Goal: Find specific page/section: Find specific page/section

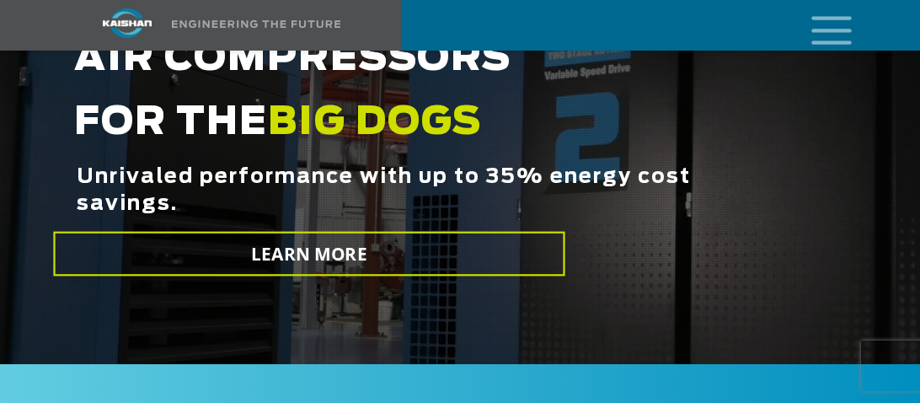
scroll to position [404, 0]
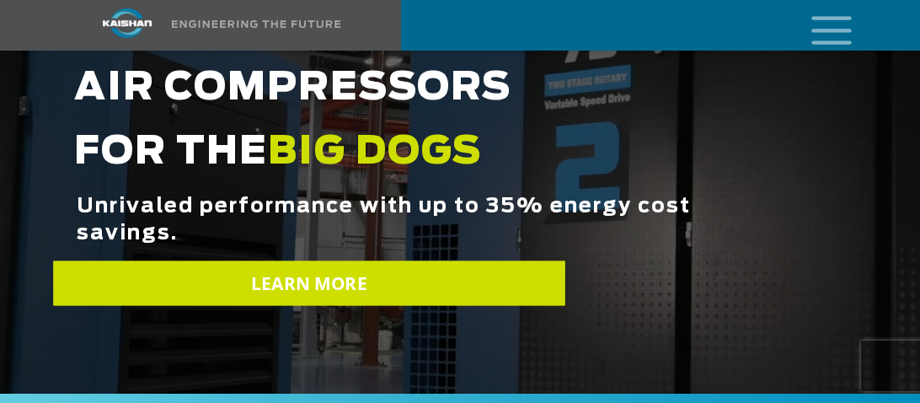
click at [524, 269] on link "LEARN MORE" at bounding box center [308, 283] width 511 height 45
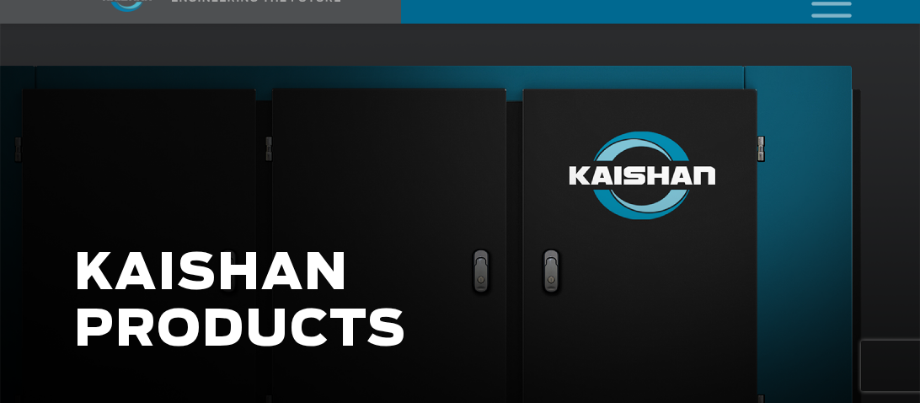
scroll to position [100, 0]
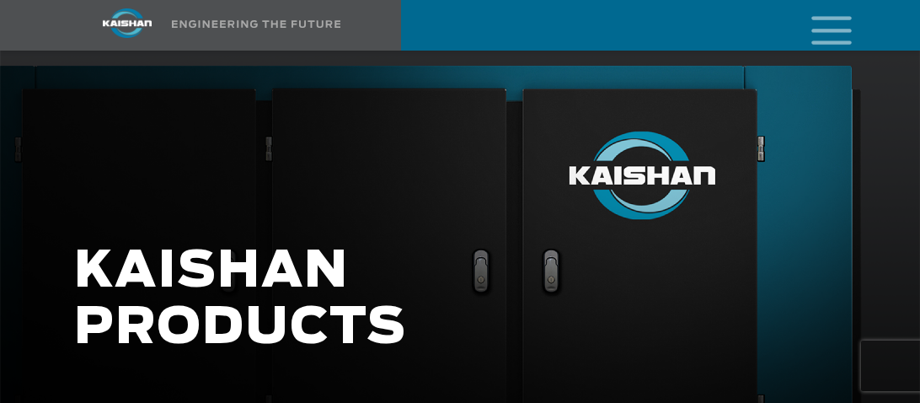
click at [814, 24] on icon "mobile menu" at bounding box center [832, 29] width 54 height 52
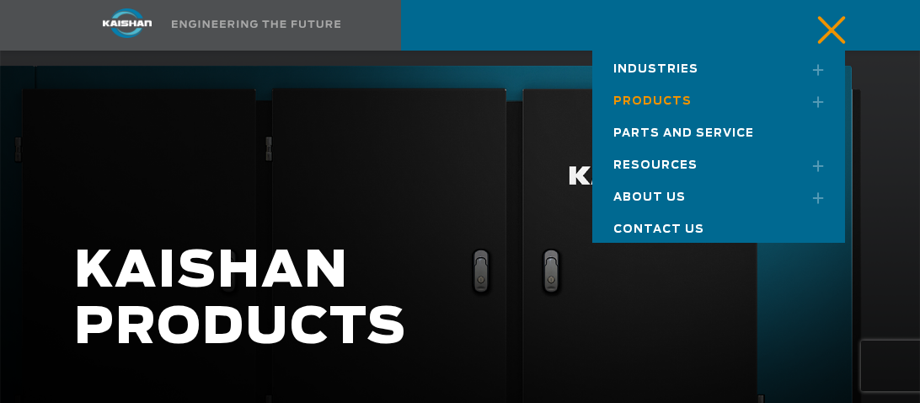
click at [699, 132] on span "Parts and Service" at bounding box center [683, 133] width 141 height 11
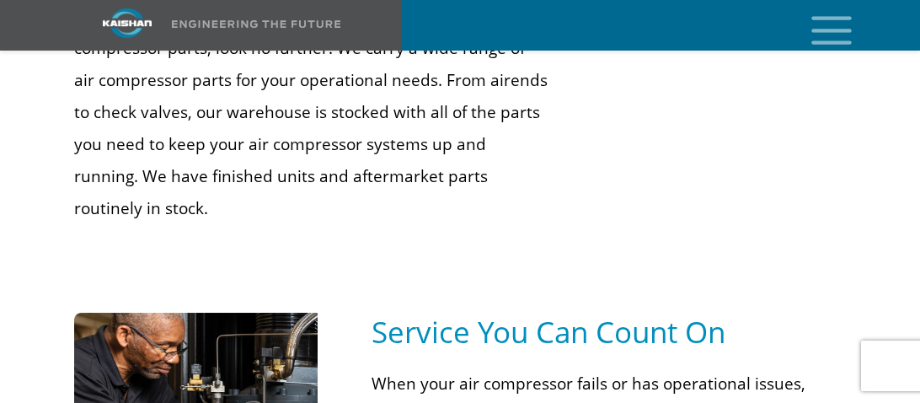
scroll to position [1178, 0]
